Goal: Task Accomplishment & Management: Manage account settings

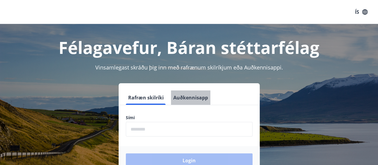
click at [198, 96] on button "Auðkennisapp" at bounding box center [190, 97] width 39 height 14
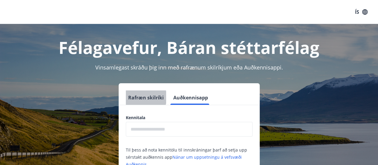
click at [140, 97] on button "Rafræn skilríki" at bounding box center [146, 97] width 40 height 14
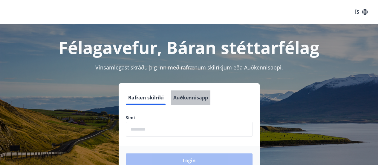
click at [190, 97] on button "Auðkennisapp" at bounding box center [190, 97] width 39 height 14
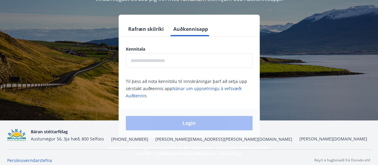
scroll to position [68, 0]
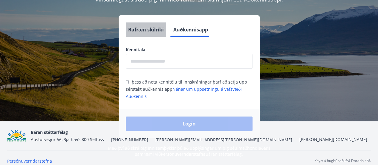
click at [137, 31] on button "Rafræn skilríki" at bounding box center [146, 29] width 40 height 14
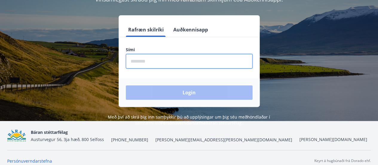
click at [160, 59] on input "phone" at bounding box center [189, 61] width 127 height 15
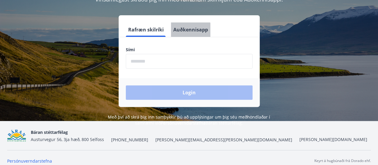
click at [183, 33] on button "Auðkennisapp" at bounding box center [190, 29] width 39 height 14
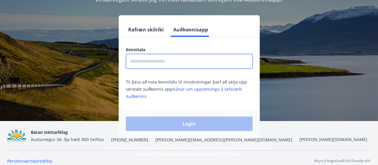
click at [160, 62] on input "text" at bounding box center [189, 61] width 127 height 15
type input "**********"
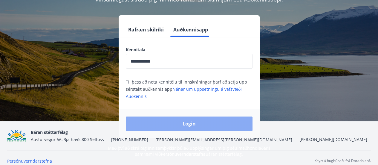
click at [190, 119] on button "Login" at bounding box center [189, 123] width 127 height 14
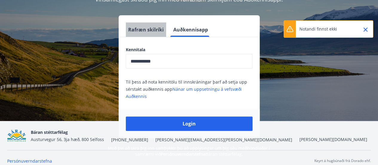
click at [154, 31] on button "Rafræn skilríki" at bounding box center [146, 29] width 40 height 14
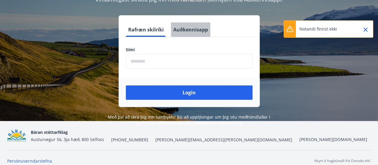
click at [189, 28] on button "Auðkennisapp" at bounding box center [190, 29] width 39 height 14
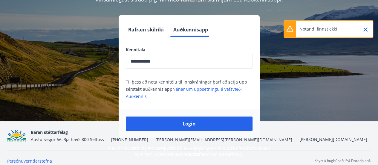
click at [173, 62] on input "**********" at bounding box center [189, 61] width 127 height 15
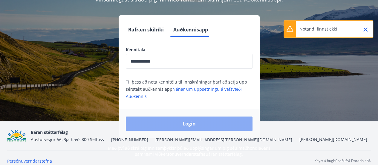
click at [178, 120] on button "Login" at bounding box center [189, 123] width 127 height 14
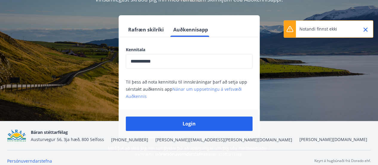
click at [187, 89] on link "Nánar um uppsetningu á vefsvæði Auðkennis" at bounding box center [184, 92] width 116 height 13
click at [143, 31] on button "Rafræn skilríki" at bounding box center [146, 29] width 40 height 14
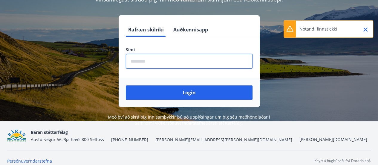
click at [167, 55] on input "phone" at bounding box center [189, 61] width 127 height 15
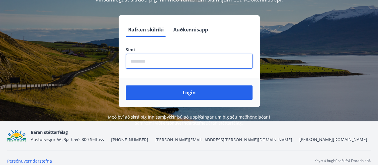
type input "********"
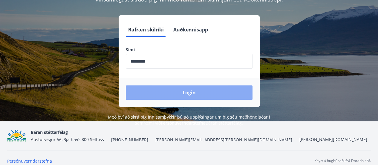
click at [181, 95] on button "Login" at bounding box center [189, 92] width 127 height 14
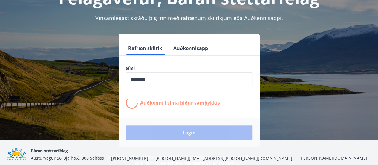
scroll to position [49, 0]
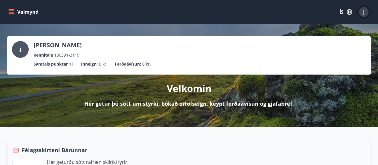
click at [364, 12] on span "J" at bounding box center [363, 12] width 1 height 7
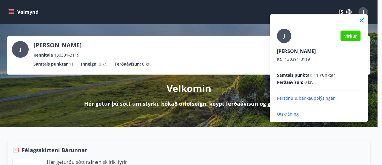
click at [210, 31] on div at bounding box center [191, 82] width 382 height 165
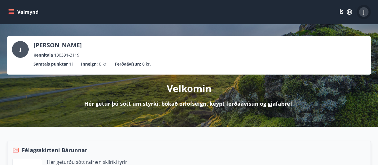
click at [358, 10] on button "J" at bounding box center [363, 12] width 14 height 14
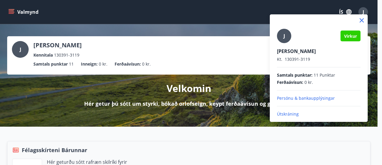
click at [350, 38] on span "Virkur" at bounding box center [350, 36] width 13 height 6
click at [166, 53] on div at bounding box center [191, 82] width 382 height 165
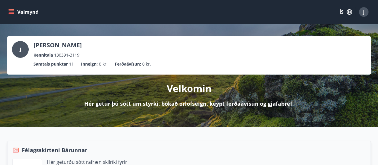
click at [9, 8] on button "Valmynd" at bounding box center [24, 12] width 34 height 11
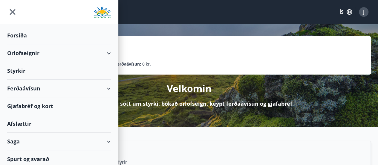
click at [67, 137] on div "Saga" at bounding box center [59, 141] width 104 height 18
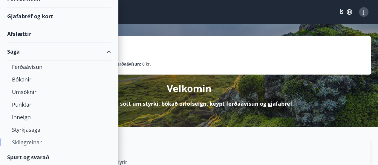
click at [21, 141] on div "Skilagreinar" at bounding box center [59, 142] width 94 height 13
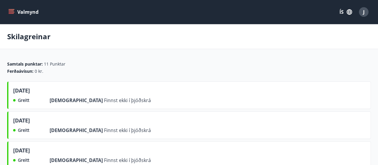
click at [8, 15] on icon "menu" at bounding box center [11, 12] width 6 height 6
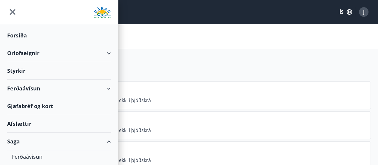
click at [36, 51] on div "Orlofseignir" at bounding box center [59, 53] width 104 height 18
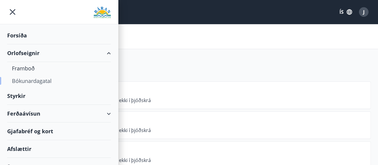
click at [39, 78] on div "Bókunardagatal" at bounding box center [59, 80] width 94 height 13
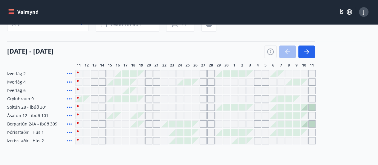
scroll to position [56, 0]
click at [256, 90] on div "Gráir dagar eru ekki bókanlegir" at bounding box center [257, 89] width 7 height 7
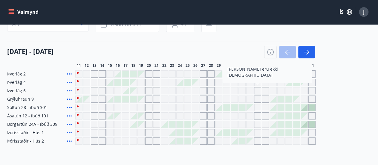
scroll to position [56, 0]
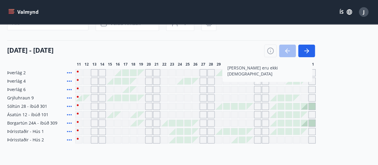
click at [255, 105] on div "Gráir dagar eru ekki bókanlegir" at bounding box center [257, 105] width 7 height 7
click at [311, 47] on button "button" at bounding box center [306, 51] width 17 height 13
click at [307, 52] on icon "button" at bounding box center [307, 50] width 3 height 5
click at [299, 53] on button "button" at bounding box center [306, 51] width 17 height 13
click at [378, 66] on html "Valmynd ÍS J Bókunardagatal Svæði Allt Dagsetningar Veldu tímabil Svefnstæði +1…" at bounding box center [189, 80] width 378 height 272
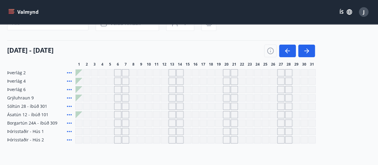
click at [76, 72] on div "Gráir dagar eru ekki bókanlegir" at bounding box center [79, 72] width 7 height 7
click at [117, 74] on div "Gráir dagar eru ekki bókanlegir" at bounding box center [117, 72] width 7 height 7
click at [67, 72] on icon at bounding box center [69, 72] width 7 height 7
click at [281, 119] on div "Þverlág 2 Þverlág 4 Þverlág 6 Grýluhraun 9 Sóltún 28 - íbúð 301 Ásatún 12 - íbú…" at bounding box center [189, 106] width 364 height 74
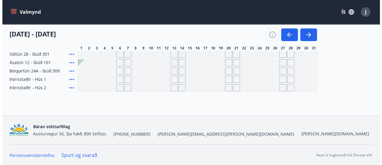
scroll to position [75, 0]
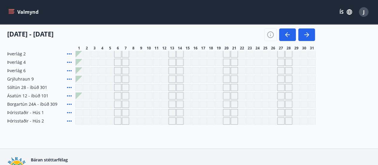
click at [68, 102] on icon at bounding box center [69, 103] width 7 height 7
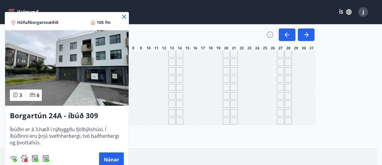
click at [230, 68] on div at bounding box center [191, 82] width 382 height 165
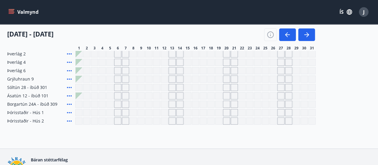
click at [297, 33] on div at bounding box center [289, 34] width 51 height 13
click at [306, 33] on icon "button" at bounding box center [306, 34] width 7 height 7
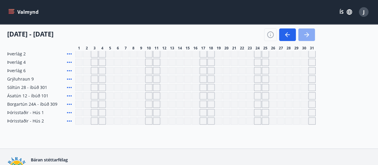
click at [306, 33] on icon "button" at bounding box center [306, 34] width 7 height 7
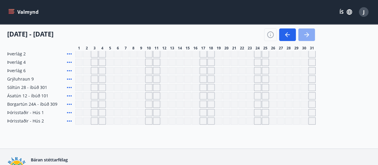
click at [306, 33] on icon "button" at bounding box center [306, 34] width 7 height 7
click at [350, 9] on icon "button" at bounding box center [349, 12] width 7 height 7
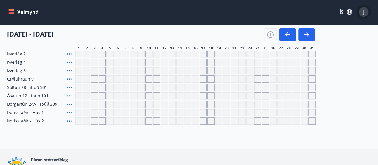
click at [364, 12] on span "J" at bounding box center [363, 12] width 1 height 7
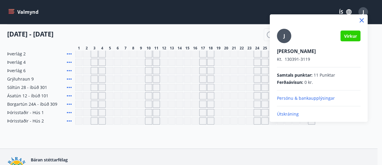
click at [290, 114] on p "Útskráning" at bounding box center [319, 114] width 84 height 6
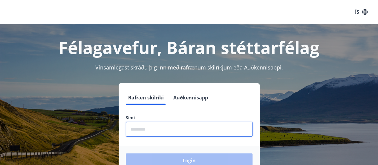
drag, startPoint x: 230, startPoint y: 134, endPoint x: 228, endPoint y: 129, distance: 5.1
click at [230, 134] on input "phone" at bounding box center [189, 129] width 127 height 15
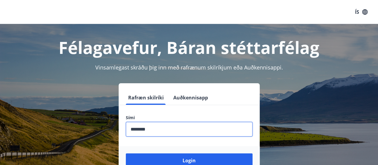
type input "********"
click at [126, 153] on button "Login" at bounding box center [189, 160] width 127 height 14
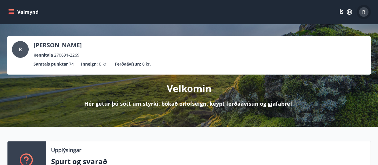
click at [366, 12] on div "R" at bounding box center [364, 12] width 10 height 10
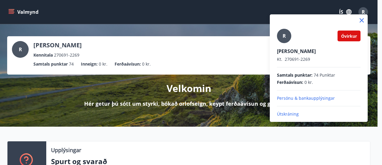
click at [349, 39] on div "Óvirkur" at bounding box center [349, 35] width 23 height 11
click at [310, 101] on p "Persónu & bankaupplýsingar" at bounding box center [319, 98] width 84 height 6
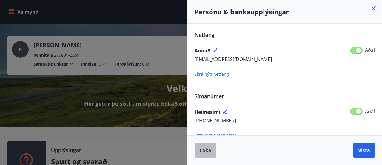
click at [209, 153] on span "Loka" at bounding box center [206, 150] width 12 height 7
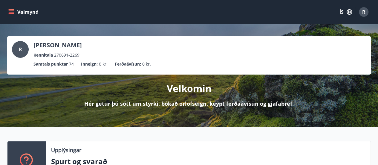
click at [9, 9] on icon "menu" at bounding box center [12, 9] width 7 height 1
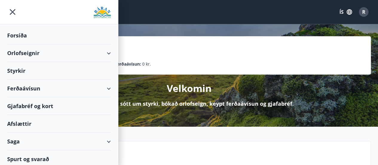
scroll to position [2, 0]
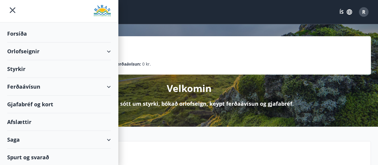
click at [109, 134] on div "Saga" at bounding box center [59, 140] width 118 height 18
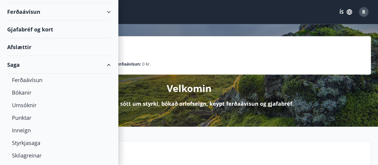
scroll to position [90, 0]
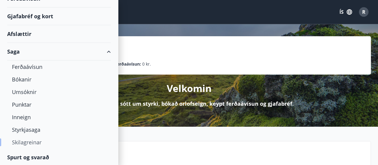
click at [24, 138] on div "Skilagreinar" at bounding box center [59, 142] width 94 height 13
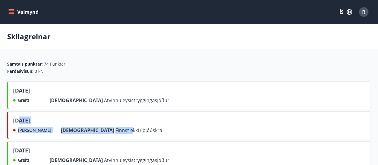
drag, startPoint x: 19, startPoint y: 117, endPoint x: 76, endPoint y: 132, distance: 58.9
click at [76, 132] on div "júní 2025 Ekki greitt Frá Finnst ekki í þjóðskrá" at bounding box center [87, 124] width 149 height 17
click at [115, 132] on span "Finnst ekki í þjóðskrá" at bounding box center [138, 130] width 47 height 7
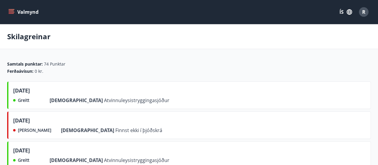
click at [16, 120] on span "[DATE]" at bounding box center [21, 121] width 17 height 10
click at [364, 9] on span "R" at bounding box center [363, 12] width 3 height 7
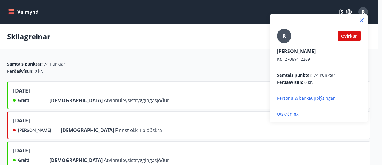
click at [111, 126] on div at bounding box center [191, 82] width 382 height 165
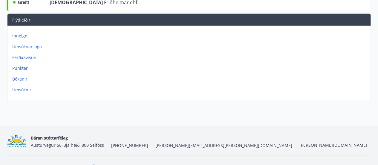
scroll to position [762, 0]
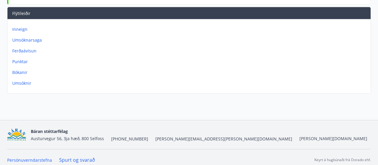
click at [19, 59] on p "Punktar" at bounding box center [190, 62] width 356 height 6
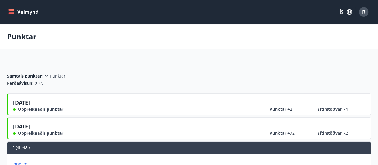
click at [8, 15] on button "Valmynd" at bounding box center [24, 12] width 34 height 11
click at [361, 10] on div "R" at bounding box center [364, 12] width 10 height 10
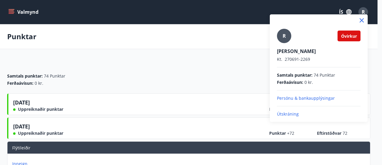
click at [292, 113] on p "Útskráning" at bounding box center [319, 114] width 84 height 6
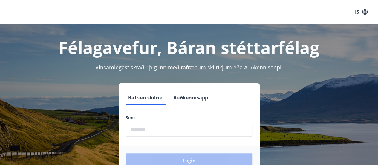
scroll to position [74, 0]
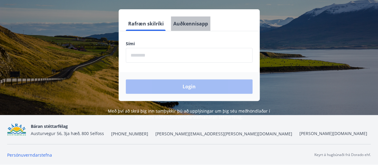
click at [192, 22] on button "Auðkennisapp" at bounding box center [190, 23] width 39 height 14
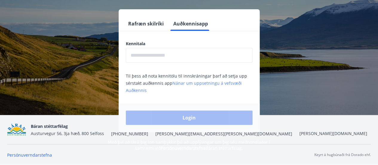
click at [201, 83] on link "Nánar um uppsetningu á vefsvæði Auðkennis" at bounding box center [184, 86] width 116 height 13
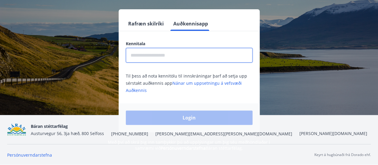
click at [196, 57] on input "text" at bounding box center [189, 55] width 127 height 15
type input "**********"
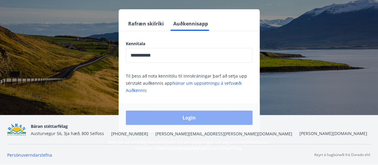
click at [169, 120] on button "Login" at bounding box center [189, 117] width 127 height 14
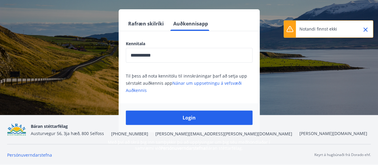
click at [310, 30] on p "Notandi finnst ekki" at bounding box center [318, 29] width 38 height 6
click at [141, 28] on button "Rafræn skilríki" at bounding box center [146, 23] width 40 height 14
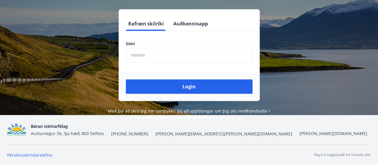
click at [207, 52] on input "phone" at bounding box center [189, 55] width 127 height 15
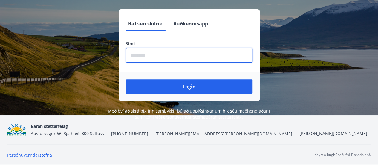
type input "********"
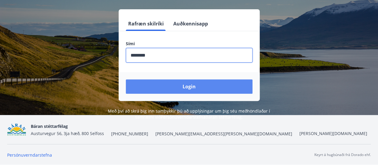
click at [126, 79] on button "Login" at bounding box center [189, 86] width 127 height 14
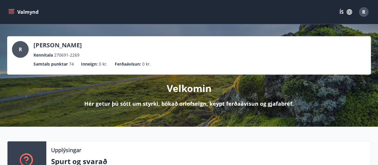
click at [364, 14] on span "R" at bounding box center [363, 12] width 3 height 7
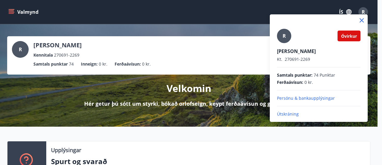
click at [10, 15] on div at bounding box center [191, 82] width 382 height 165
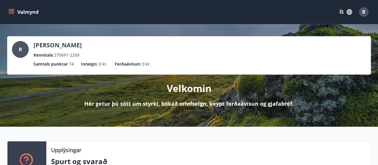
click at [10, 15] on button "Valmynd" at bounding box center [24, 12] width 34 height 11
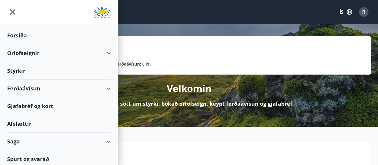
click at [46, 136] on div "Saga" at bounding box center [59, 141] width 104 height 18
click at [111, 128] on div "Afslættir" at bounding box center [59, 124] width 118 height 18
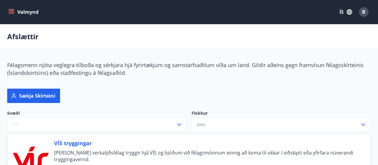
click at [7, 9] on button "Valmynd" at bounding box center [24, 12] width 34 height 11
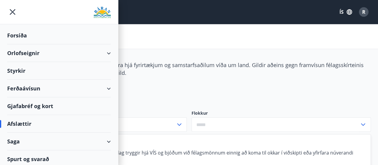
click at [106, 141] on div "Saga" at bounding box center [59, 141] width 104 height 18
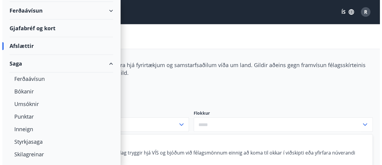
scroll to position [90, 0]
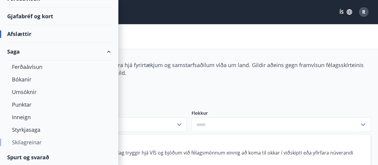
drag, startPoint x: 39, startPoint y: 141, endPoint x: 40, endPoint y: 144, distance: 3.1
click at [40, 144] on div "Skilagreinar" at bounding box center [59, 142] width 94 height 13
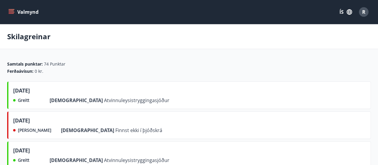
click at [104, 100] on span "Atvinnuleysistryggingasjóður" at bounding box center [136, 100] width 65 height 7
click at [99, 142] on div "[DATE] Greitt Frá Atvinnuleysistryggingasjóður" at bounding box center [189, 154] width 364 height 27
click at [362, 10] on span "R" at bounding box center [363, 12] width 3 height 7
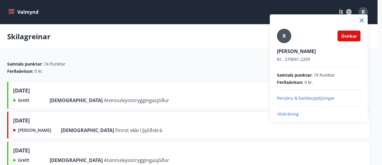
click at [292, 115] on p "Útskráning" at bounding box center [319, 114] width 84 height 6
